Goal: Information Seeking & Learning: Learn about a topic

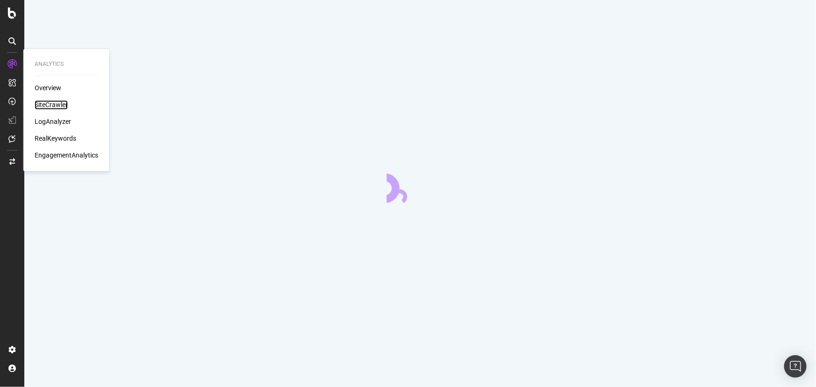
click at [58, 105] on div "SiteCrawler" at bounding box center [51, 105] width 33 height 9
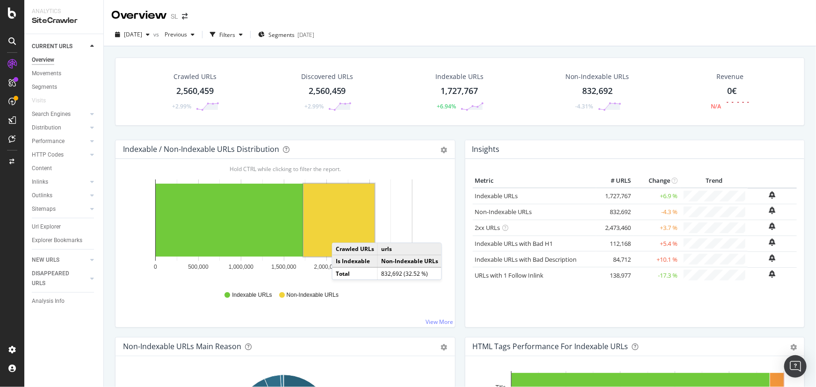
click at [341, 233] on rect "A chart." at bounding box center [338, 220] width 71 height 73
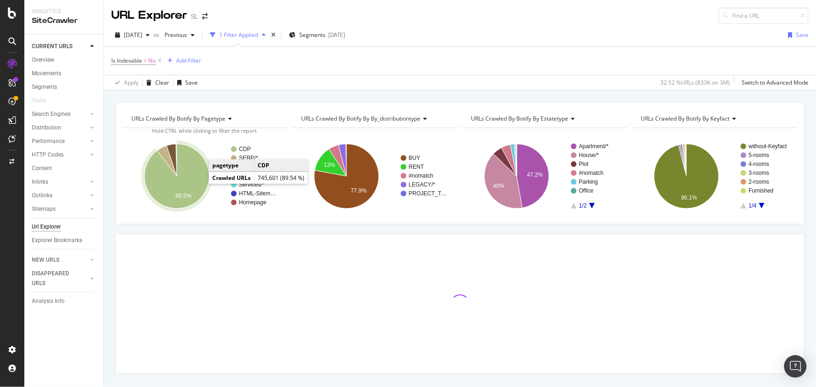
click at [196, 179] on icon "A chart." at bounding box center [176, 176] width 65 height 65
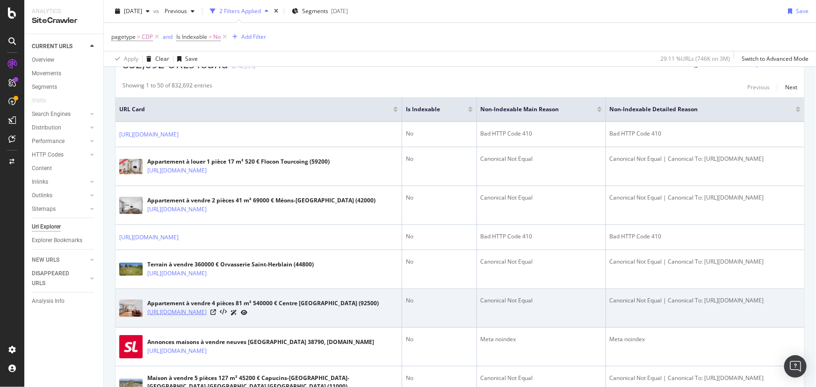
scroll to position [297, 0]
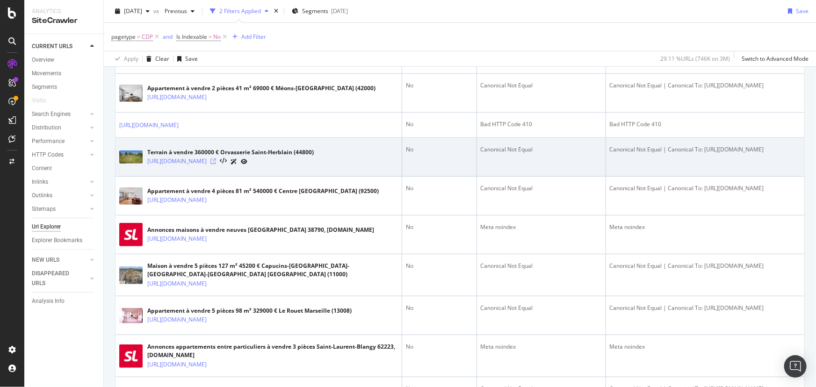
click at [216, 164] on icon at bounding box center [213, 162] width 6 height 6
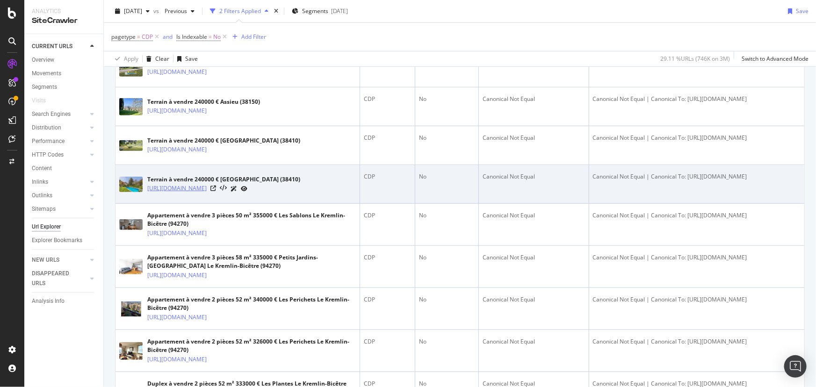
click at [207, 193] on link "[URL][DOMAIN_NAME]" at bounding box center [176, 188] width 59 height 9
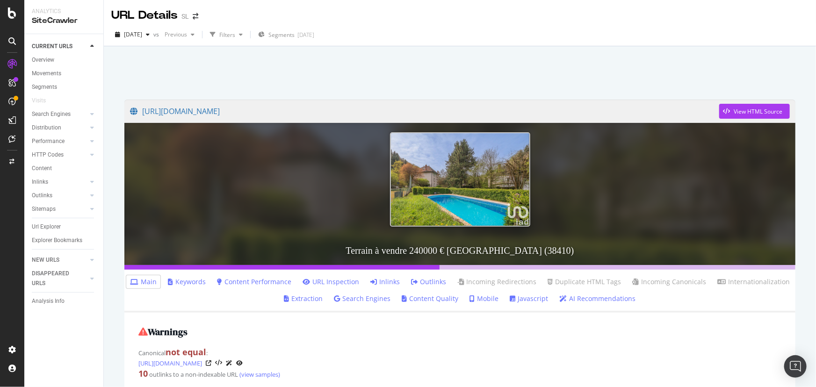
click at [393, 283] on link "Inlinks" at bounding box center [384, 281] width 29 height 9
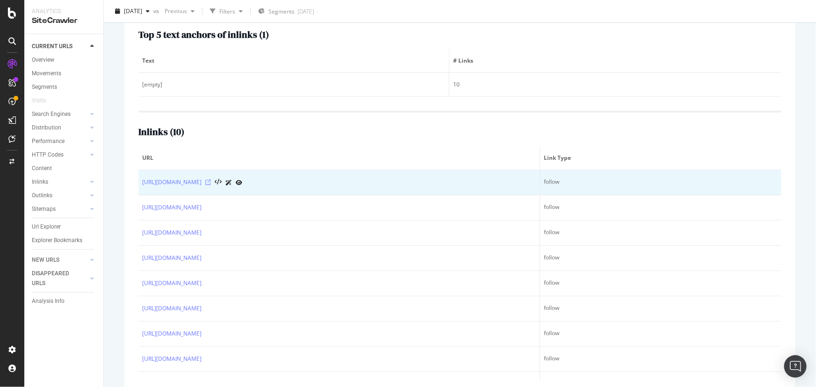
click at [211, 182] on icon at bounding box center [208, 183] width 6 height 6
